Goal: Navigation & Orientation: Find specific page/section

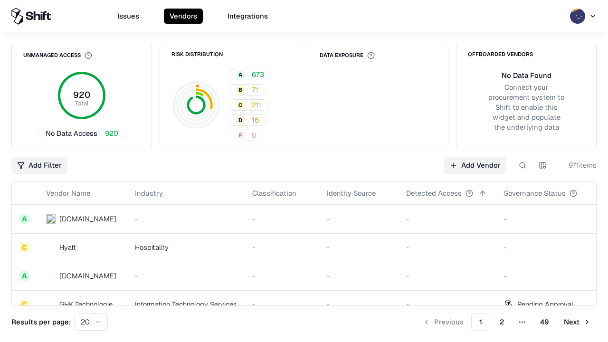
click at [91, 322] on html "Issues Vendors Integrations Unmanaged Access 920 Total No Data Access 920 Risk …" at bounding box center [304, 171] width 608 height 342
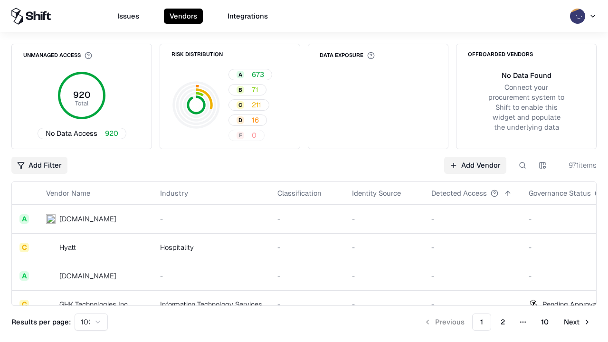
click at [577, 322] on button "Next" at bounding box center [577, 322] width 38 height 17
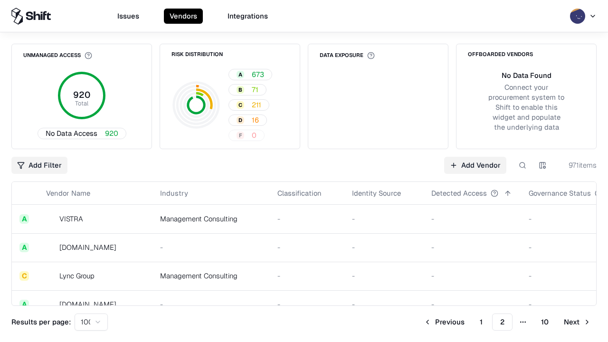
click at [577, 322] on button "Next" at bounding box center [577, 322] width 38 height 17
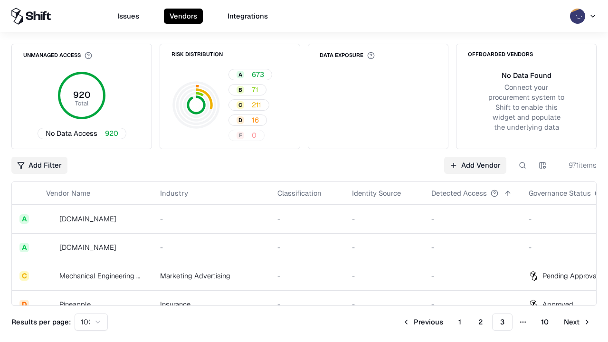
click at [577, 322] on button "Next" at bounding box center [577, 322] width 38 height 17
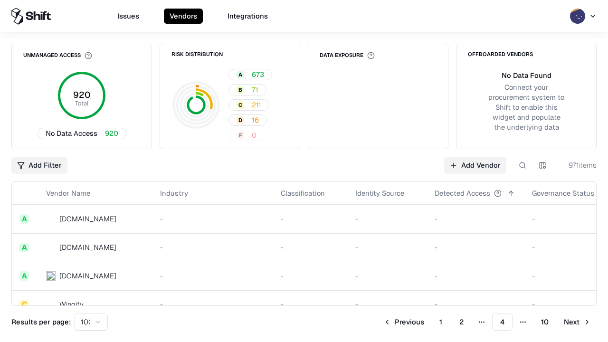
click at [577, 322] on button "Next" at bounding box center [577, 322] width 38 height 17
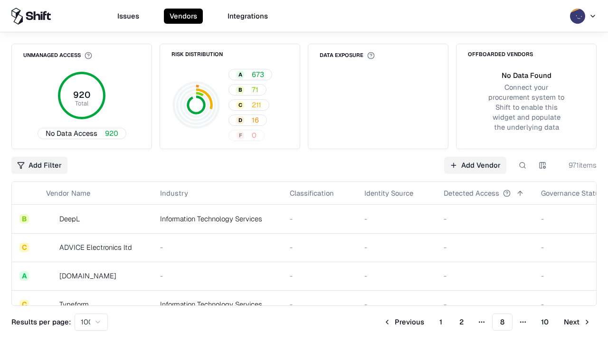
click at [577, 322] on button "Next" at bounding box center [577, 322] width 38 height 17
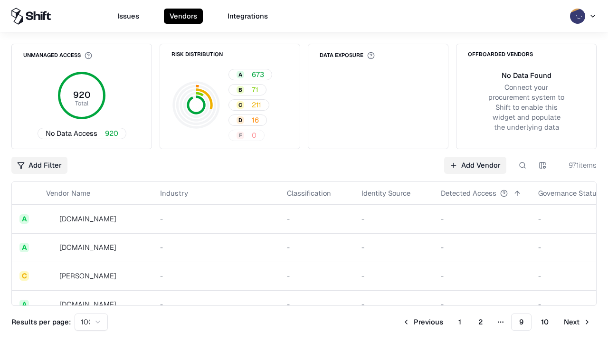
click at [577, 322] on button "Next" at bounding box center [577, 322] width 38 height 17
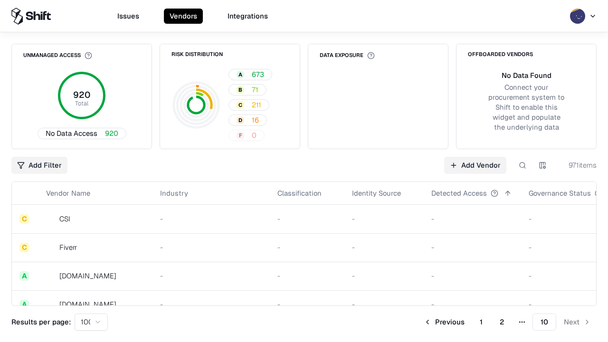
click at [444, 322] on button "Previous" at bounding box center [444, 322] width 52 height 17
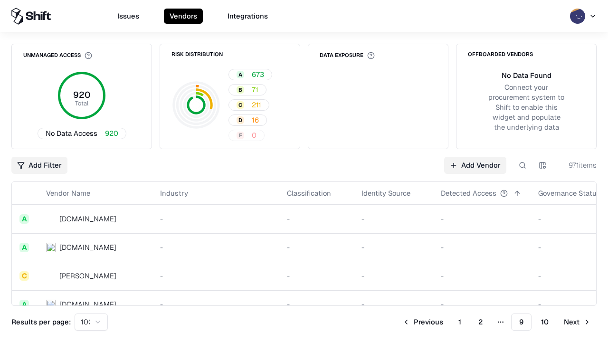
click at [423, 322] on button "Previous" at bounding box center [423, 322] width 52 height 17
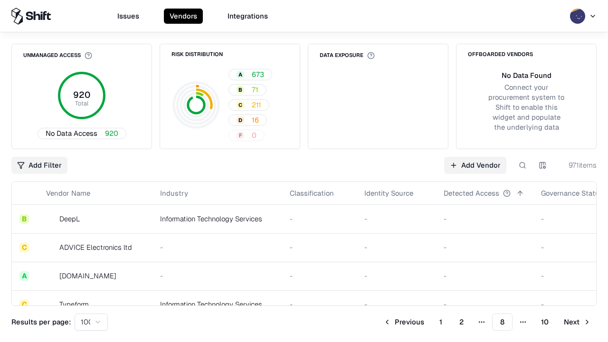
click at [404, 322] on button "Previous" at bounding box center [404, 322] width 52 height 17
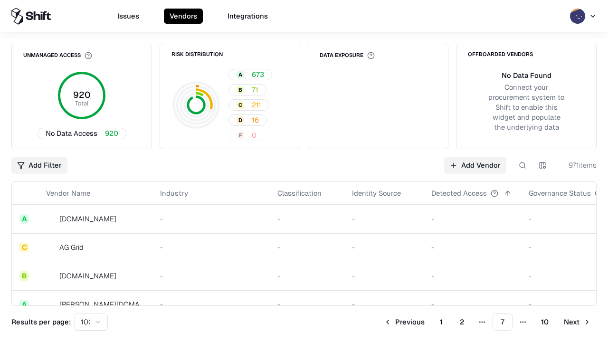
click at [404, 322] on button "Previous" at bounding box center [404, 322] width 52 height 17
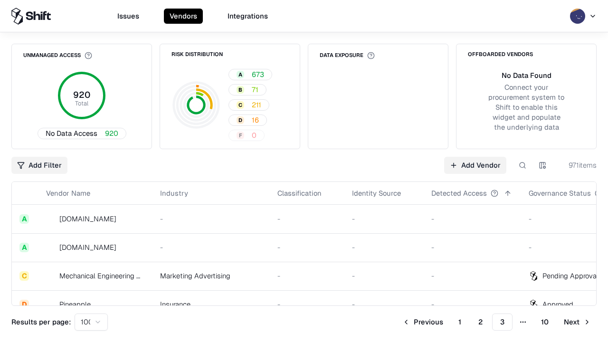
click at [423, 322] on button "Previous" at bounding box center [423, 322] width 52 height 17
